Goal: Transaction & Acquisition: Purchase product/service

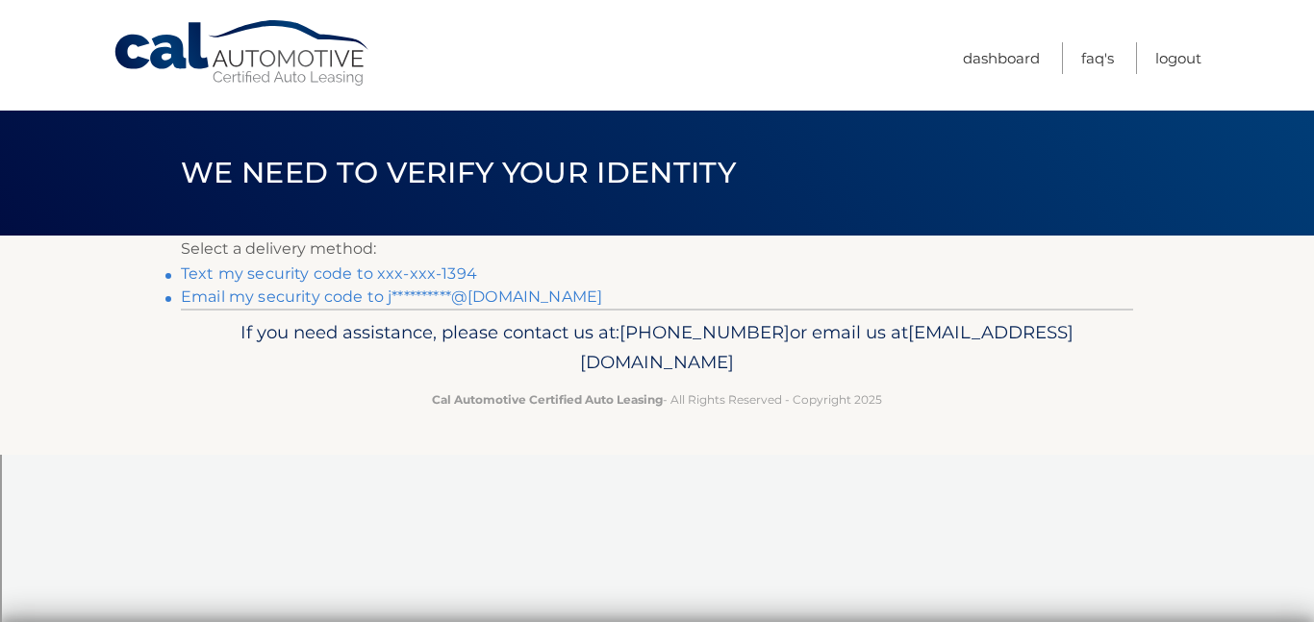
click at [350, 277] on link "Text my security code to xxx-xxx-1394" at bounding box center [329, 274] width 296 height 18
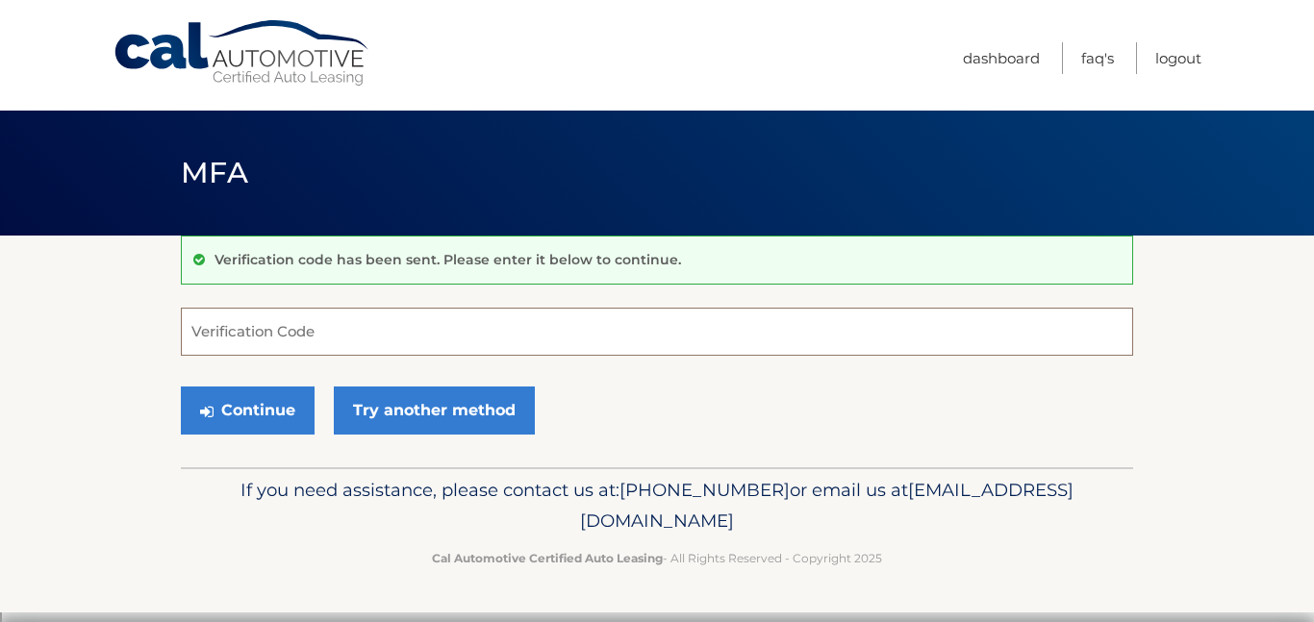
click at [333, 335] on input "Verification Code" at bounding box center [657, 332] width 952 height 48
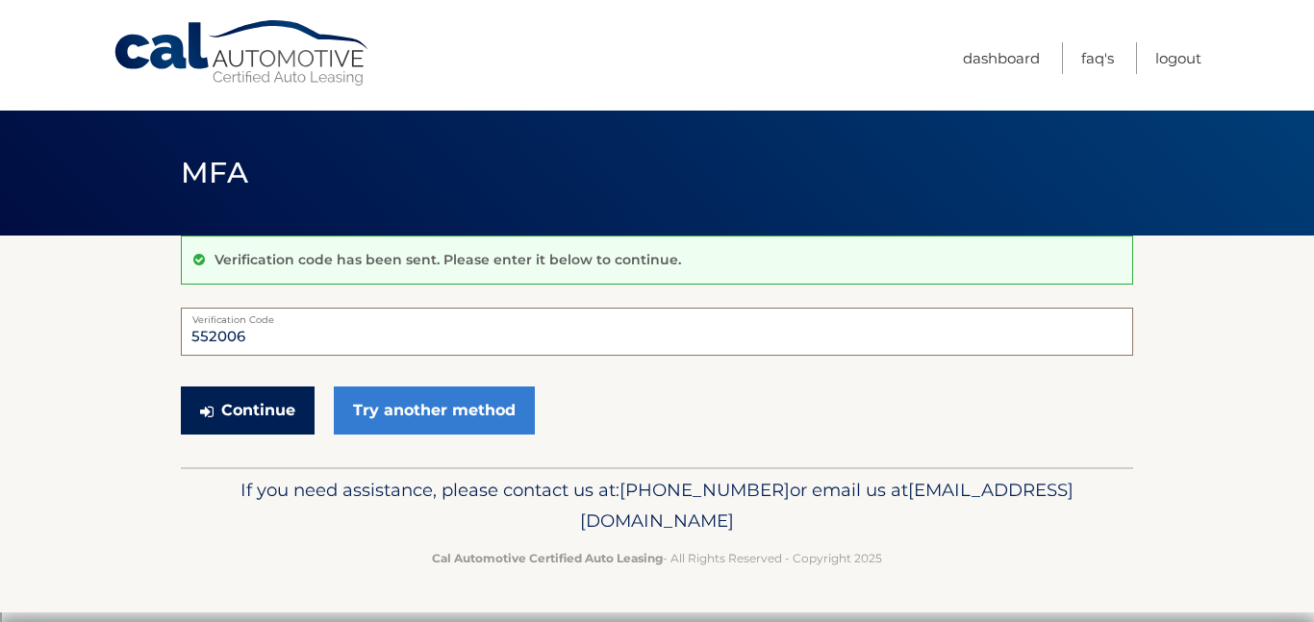
type input "552006"
click at [251, 410] on button "Continue" at bounding box center [248, 411] width 134 height 48
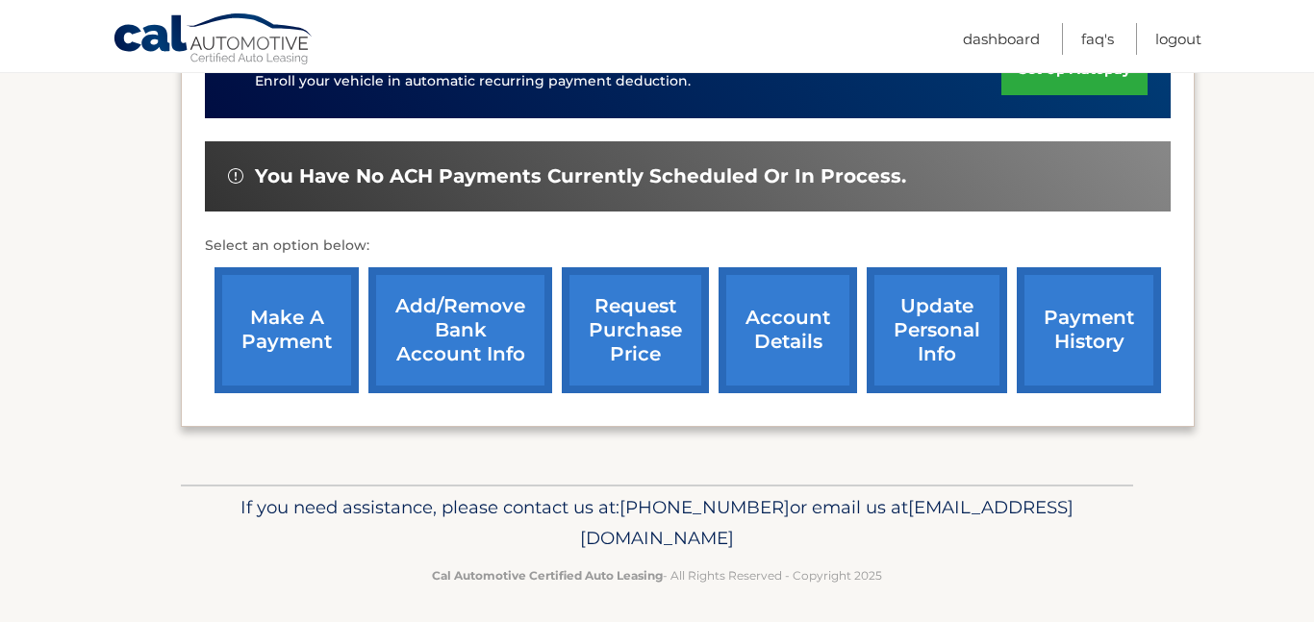
scroll to position [616, 0]
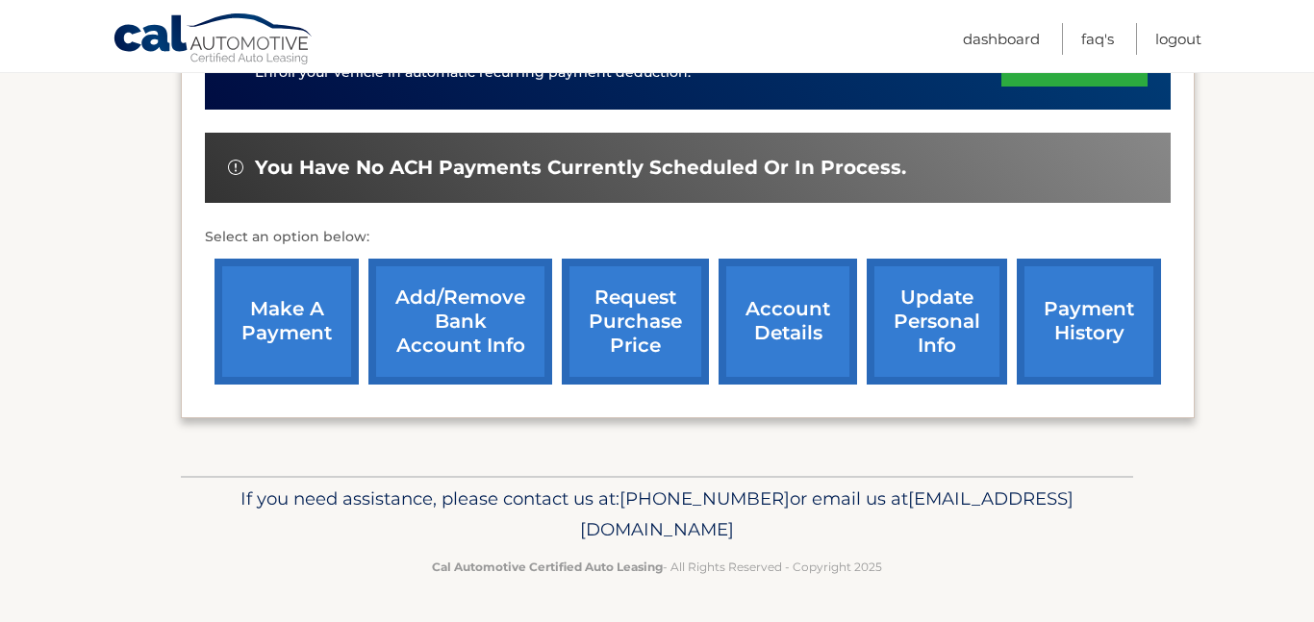
click at [281, 328] on link "make a payment" at bounding box center [287, 322] width 144 height 126
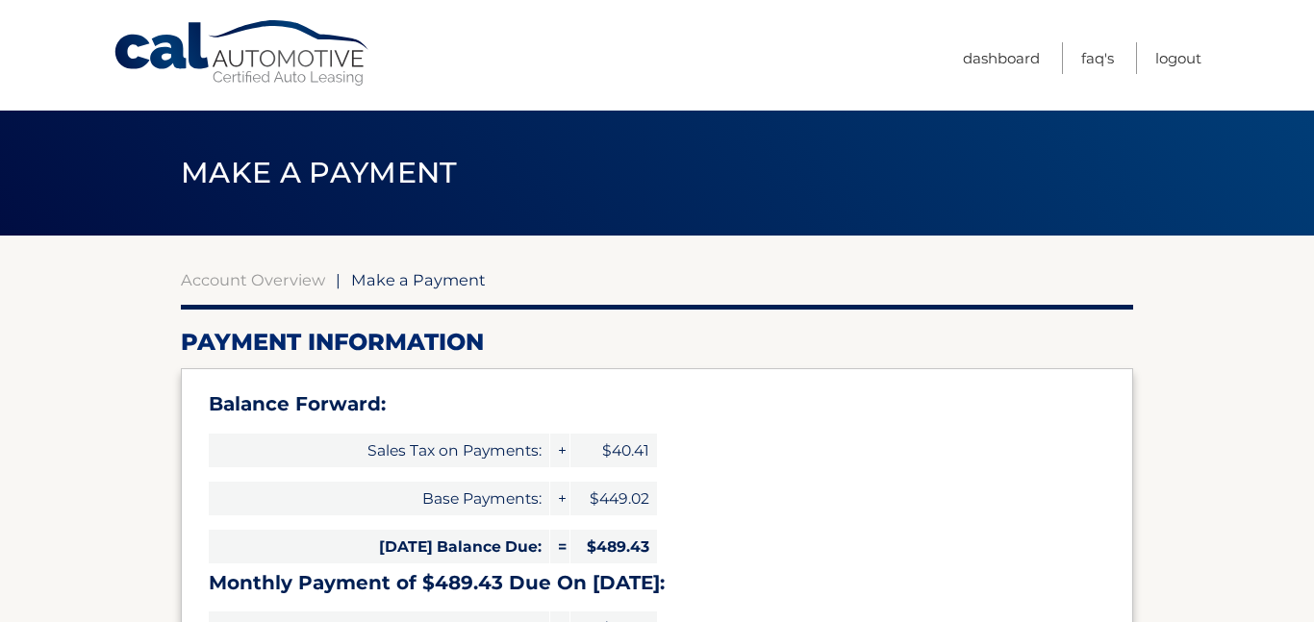
select select "YmZlNWQwMTYtZjU3Yy00YjhhLWEyYjMtOGNkNzM4OTAxY2I1"
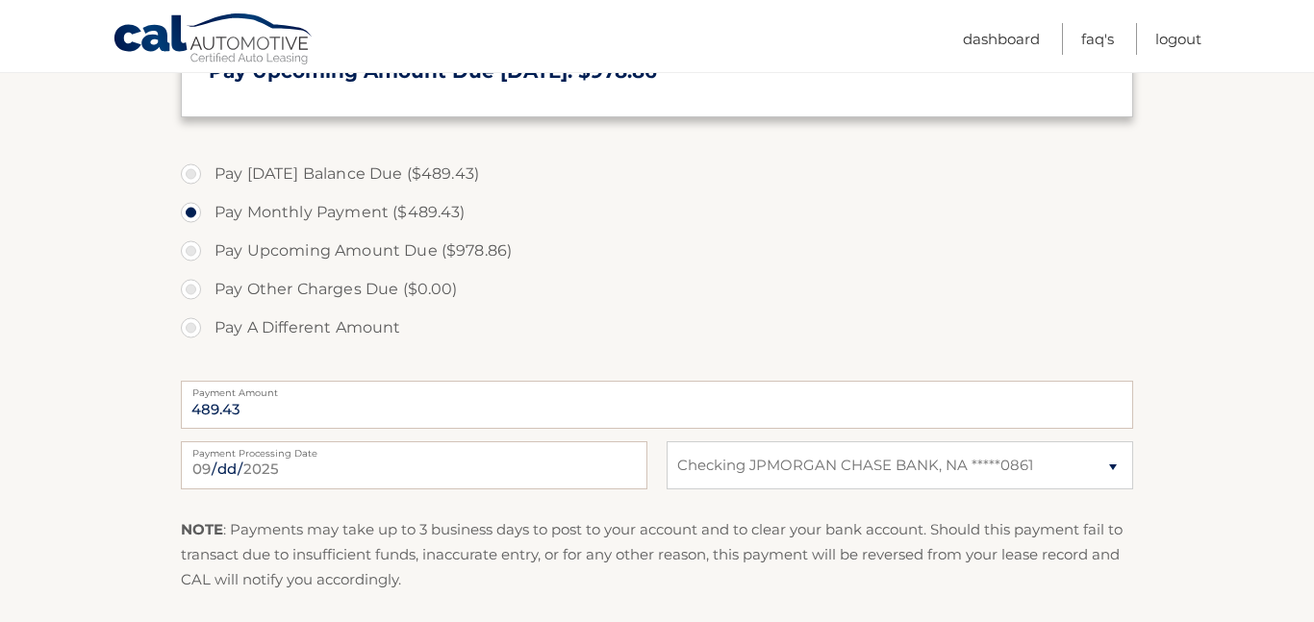
scroll to position [643, 0]
click at [1109, 468] on select "Select Bank Account Checking JPMORGAN CHASE BANK, NA *****0861" at bounding box center [900, 465] width 467 height 48
click at [1107, 467] on select "Select Bank Account Checking JPMORGAN CHASE BANK, NA *****0861" at bounding box center [900, 465] width 467 height 48
click at [1106, 468] on select "Select Bank Account Checking JPMORGAN CHASE BANK, NA *****0861" at bounding box center [900, 465] width 467 height 48
click at [915, 469] on select "Select Bank Account Checking JPMORGAN CHASE BANK, NA *****0861" at bounding box center [900, 465] width 467 height 48
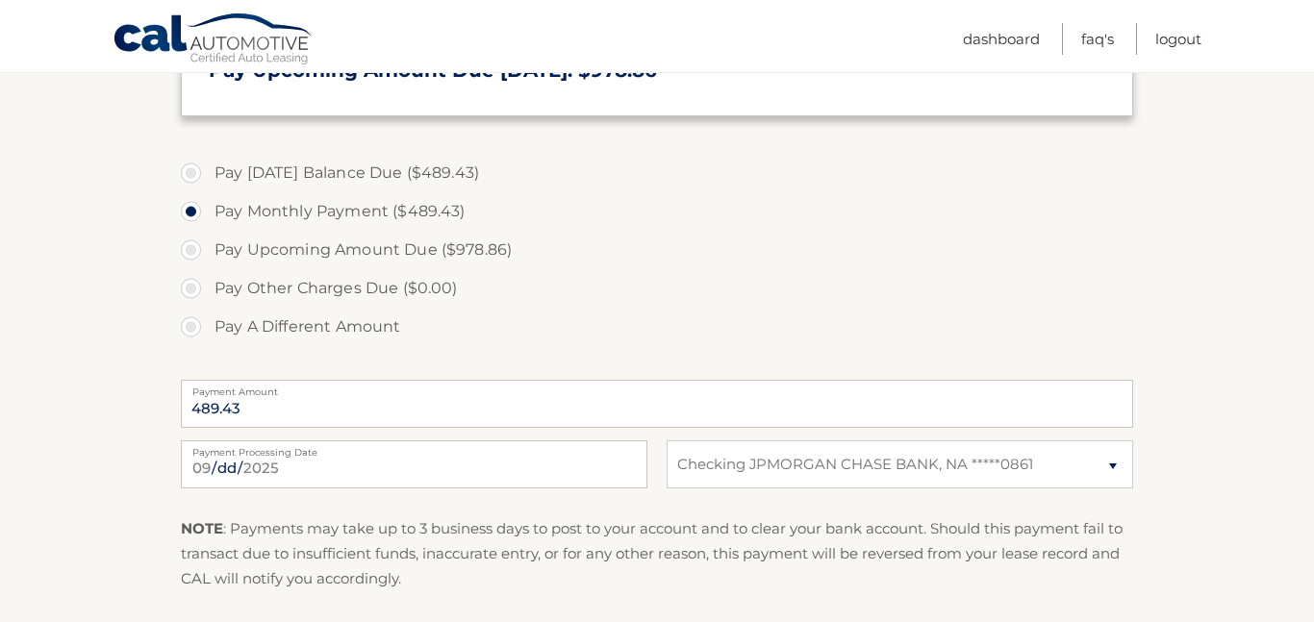
click at [195, 176] on label "Pay Today's Balance Due ($489.43)" at bounding box center [657, 173] width 952 height 38
click at [195, 176] on input "Pay Today's Balance Due ($489.43)" at bounding box center [198, 169] width 19 height 31
radio input "true"
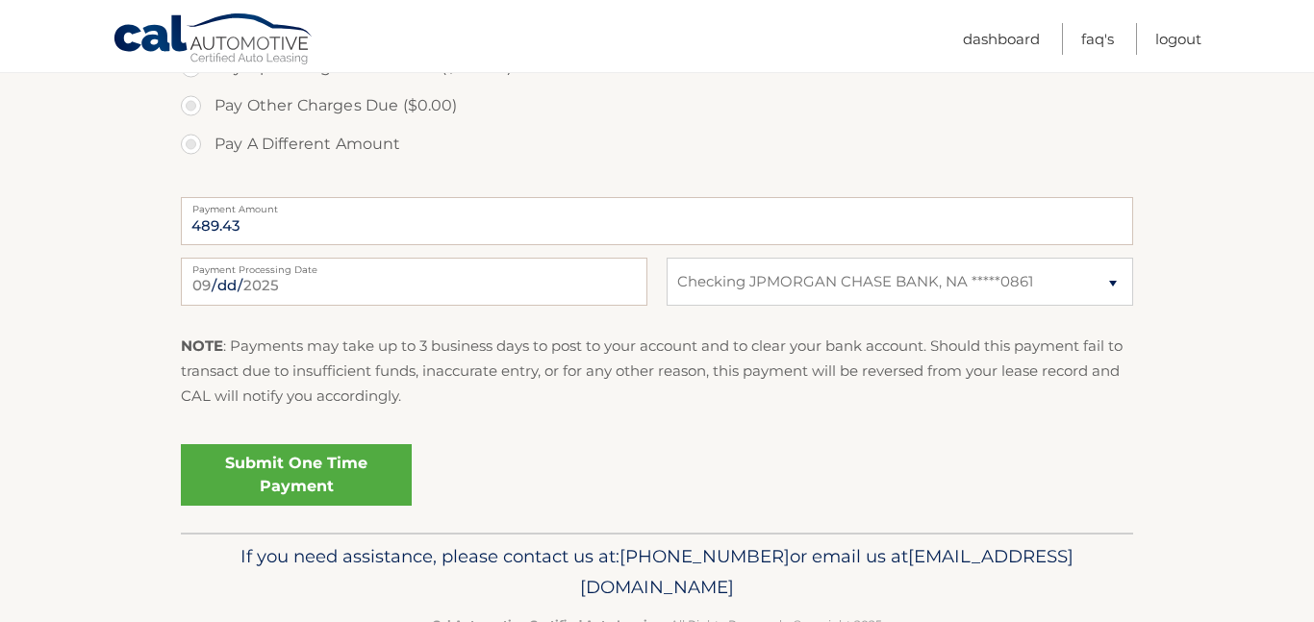
scroll to position [882, 0]
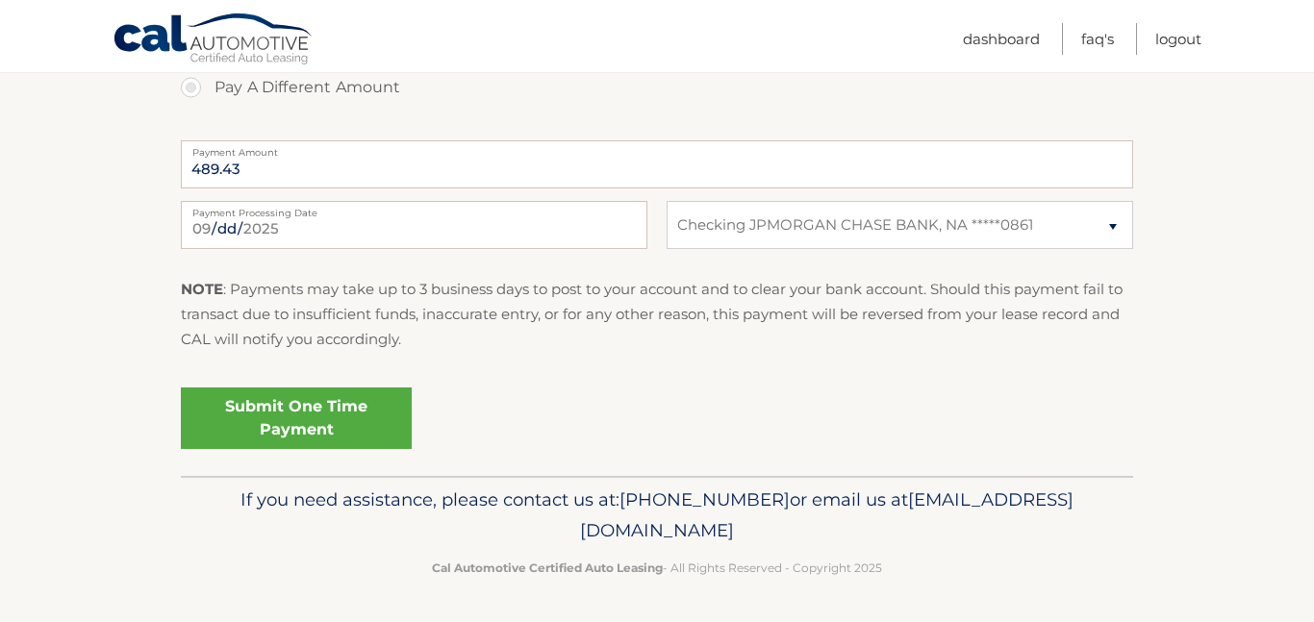
click at [375, 425] on link "Submit One Time Payment" at bounding box center [296, 419] width 231 height 62
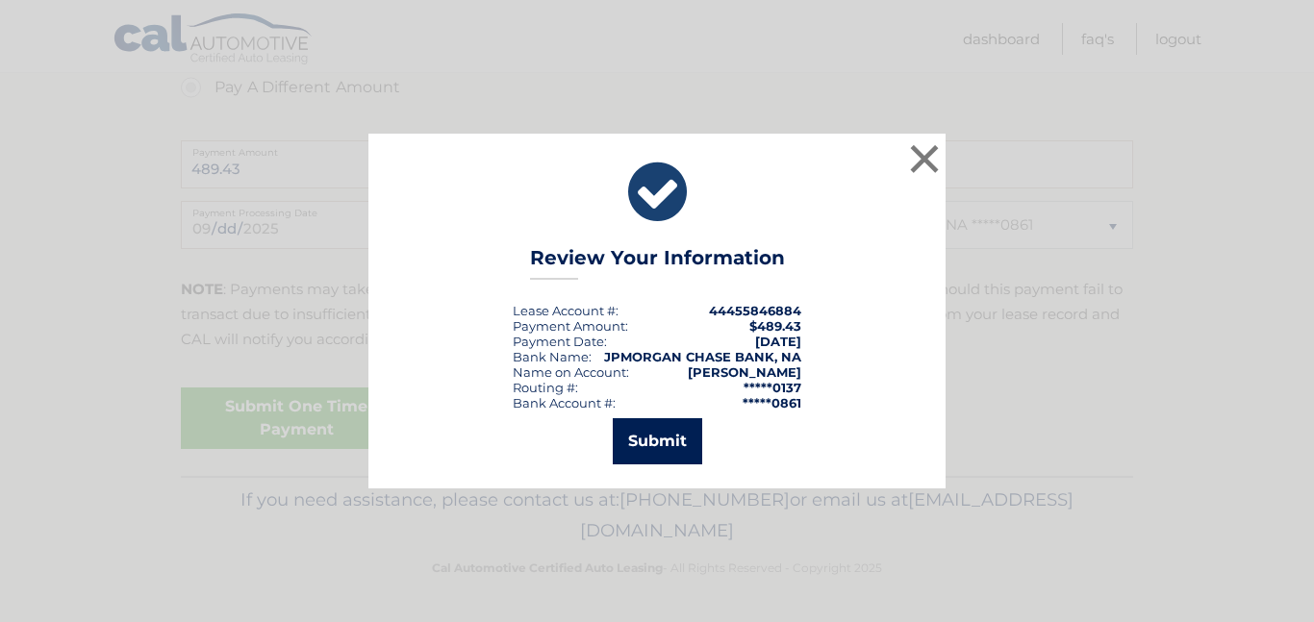
click at [680, 447] on button "Submit" at bounding box center [657, 442] width 89 height 46
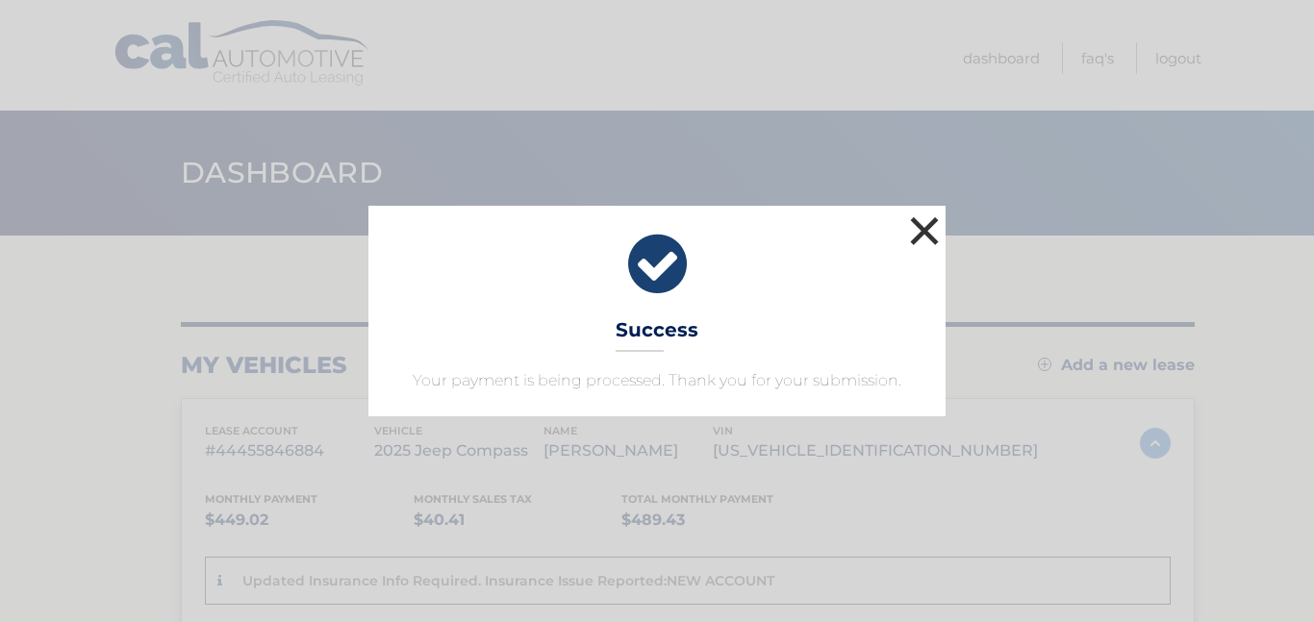
click at [934, 241] on button "×" at bounding box center [924, 231] width 38 height 38
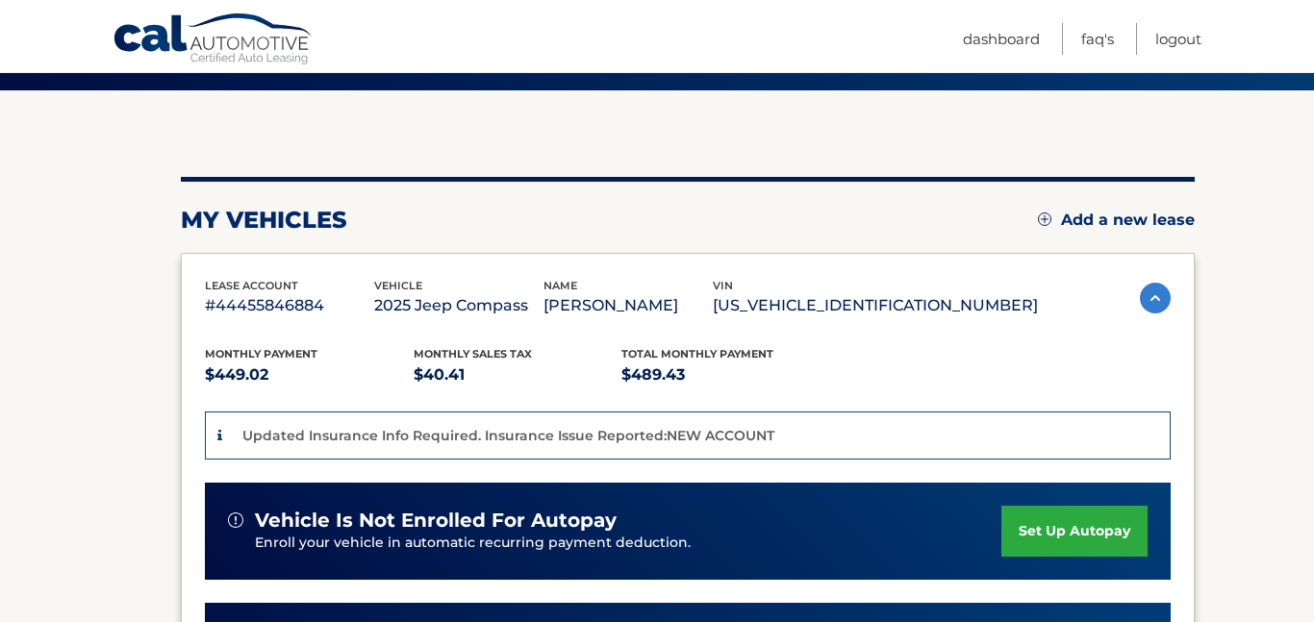
scroll to position [154, 0]
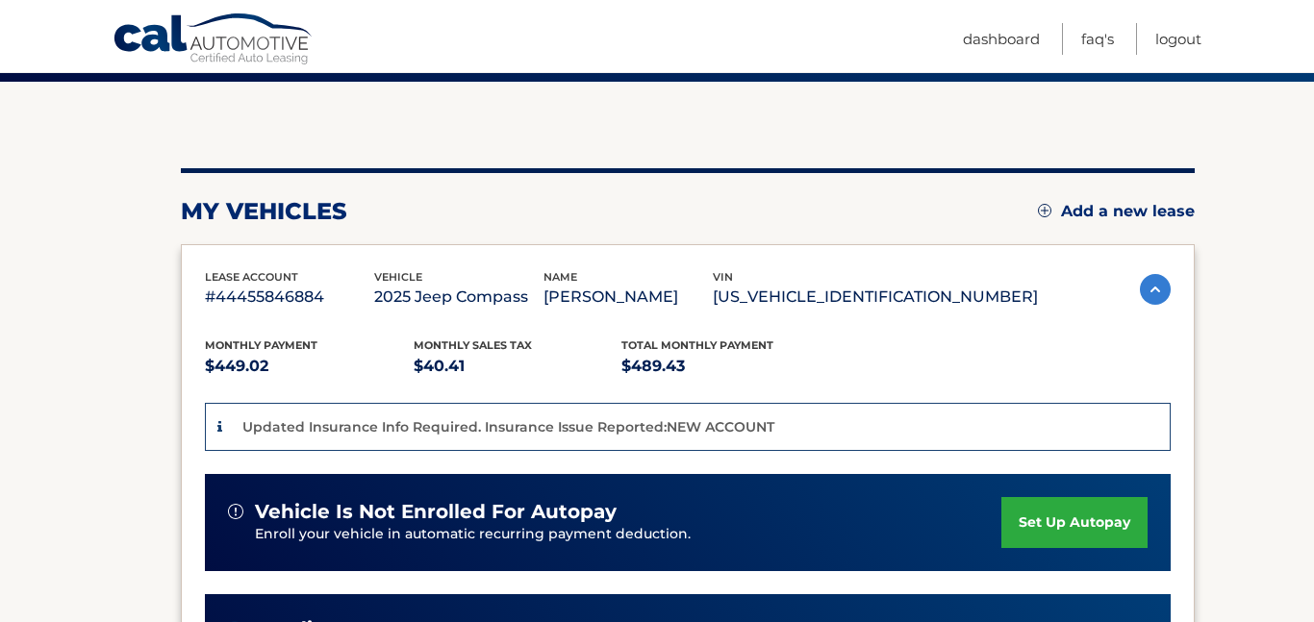
click at [234, 433] on div "Updated Insurance Info Required. Insurance Issue Reported:NEW ACCOUNT" at bounding box center [498, 428] width 552 height 24
click at [672, 441] on div "Updated Insurance Info Required. Insurance Issue Reported:NEW ACCOUNT" at bounding box center [688, 427] width 966 height 49
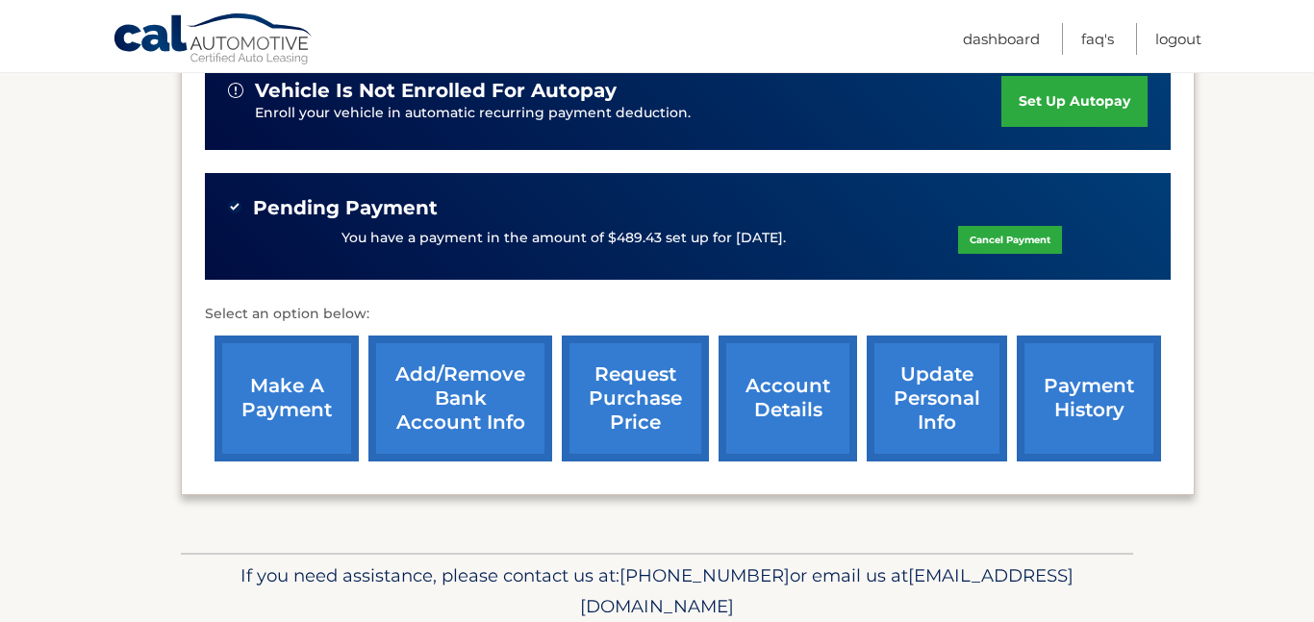
scroll to position [576, 0]
